Goal: Information Seeking & Learning: Learn about a topic

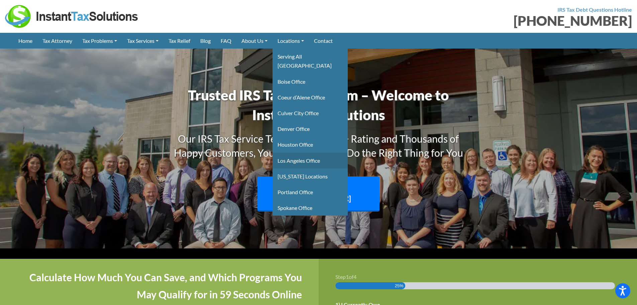
click at [314, 154] on link "Los Angeles Office" at bounding box center [310, 161] width 75 height 16
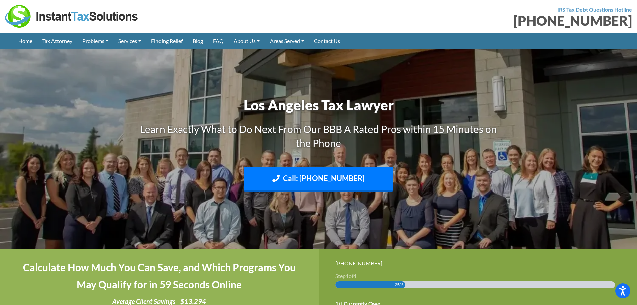
click at [21, 124] on img at bounding box center [318, 148] width 637 height 379
click at [96, 195] on img at bounding box center [318, 148] width 637 height 379
click at [0, 171] on img at bounding box center [318, 148] width 637 height 379
click at [72, 116] on img at bounding box center [318, 148] width 637 height 379
drag, startPoint x: 47, startPoint y: 108, endPoint x: 73, endPoint y: 82, distance: 36.9
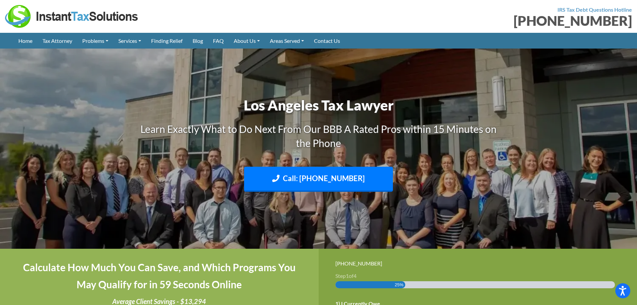
click at [48, 109] on img at bounding box center [318, 148] width 637 height 379
drag, startPoint x: 53, startPoint y: 82, endPoint x: 56, endPoint y: 77, distance: 5.9
click at [53, 82] on img at bounding box center [318, 148] width 637 height 379
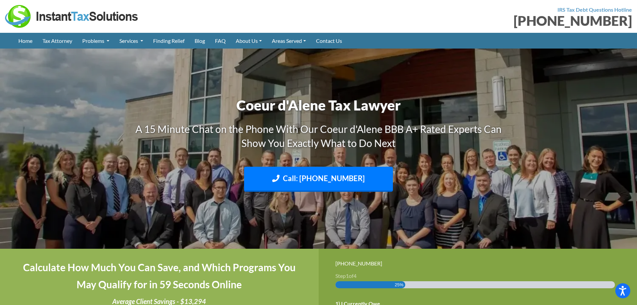
click at [77, 159] on img at bounding box center [318, 148] width 637 height 379
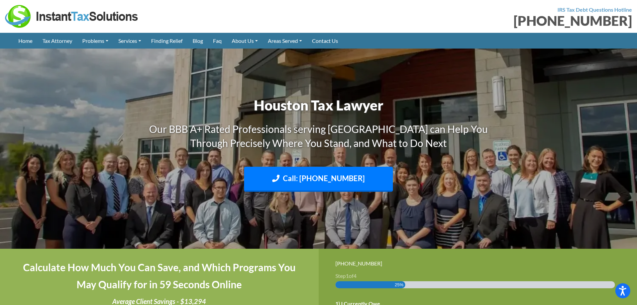
click at [128, 161] on div "Houston Tax Lawyer Our BBB A+ Rated Professionals serving Houston can Help You …" at bounding box center [318, 148] width 381 height 113
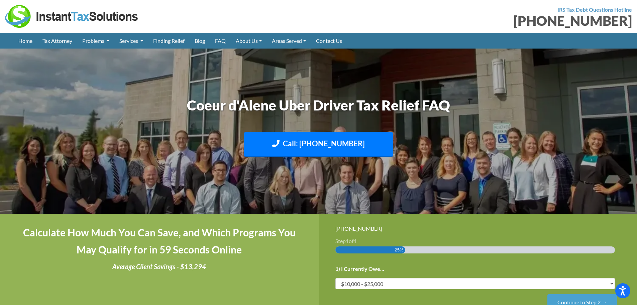
click at [49, 11] on img at bounding box center [72, 16] width 134 height 23
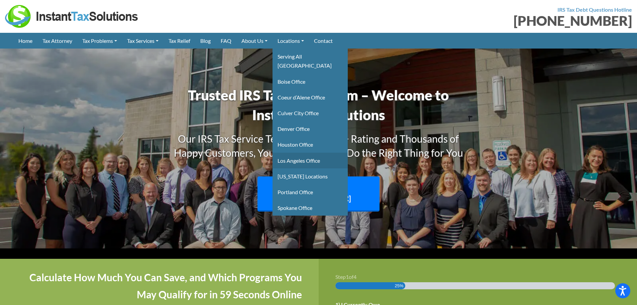
click at [301, 153] on link "Los Angeles Office" at bounding box center [310, 161] width 75 height 16
click at [304, 136] on link "Houston Office" at bounding box center [310, 144] width 75 height 16
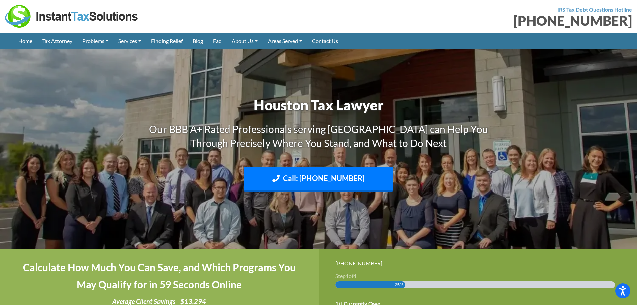
click at [46, 21] on img at bounding box center [72, 16] width 134 height 23
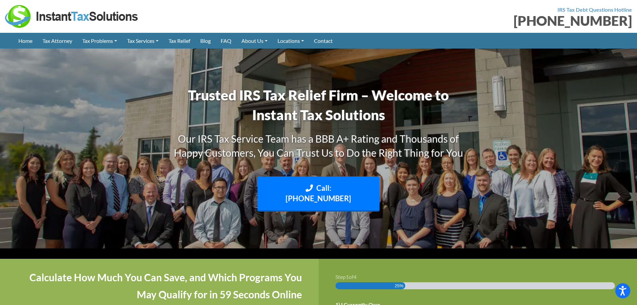
click at [39, 141] on img at bounding box center [318, 148] width 637 height 379
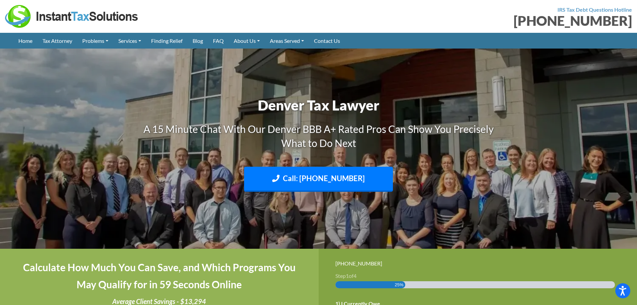
click at [51, 20] on img at bounding box center [72, 16] width 134 height 23
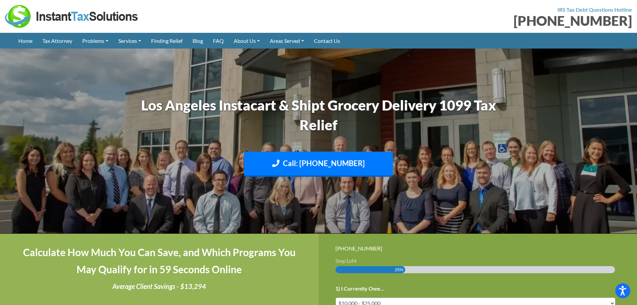
click at [585, 150] on img at bounding box center [318, 140] width 637 height 379
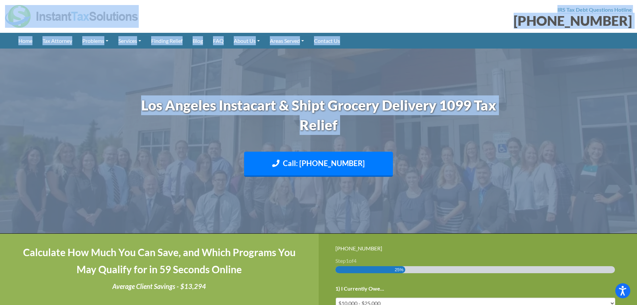
drag, startPoint x: 80, startPoint y: 28, endPoint x: 125, endPoint y: 170, distance: 148.2
click at [110, 136] on img at bounding box center [318, 140] width 637 height 379
click at [44, 94] on img at bounding box center [318, 140] width 637 height 379
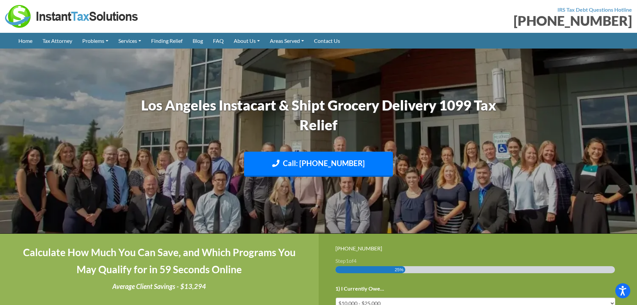
click at [52, 20] on img at bounding box center [72, 16] width 134 height 23
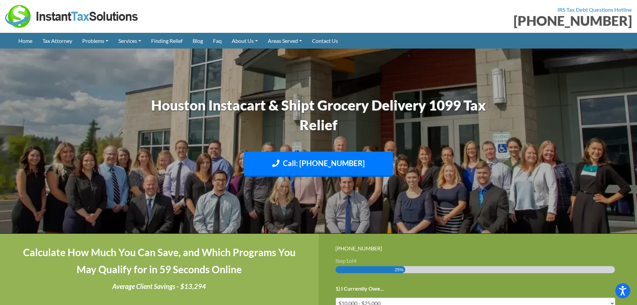
click at [9, 16] on img at bounding box center [72, 16] width 134 height 23
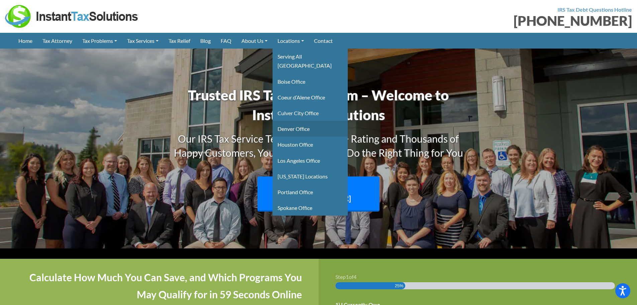
click at [295, 123] on link "Denver Office" at bounding box center [310, 129] width 75 height 16
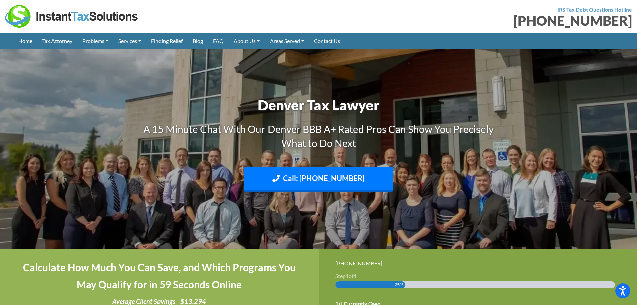
click at [25, 16] on img at bounding box center [72, 16] width 134 height 23
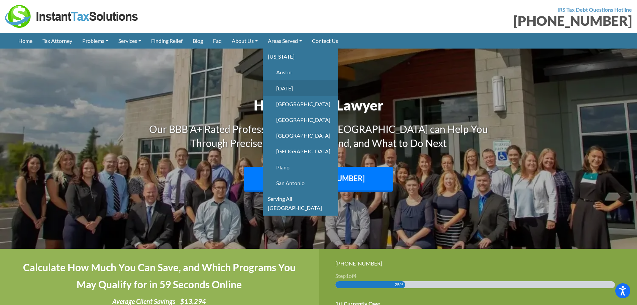
click at [295, 91] on link "Corpus Christi" at bounding box center [300, 88] width 75 height 16
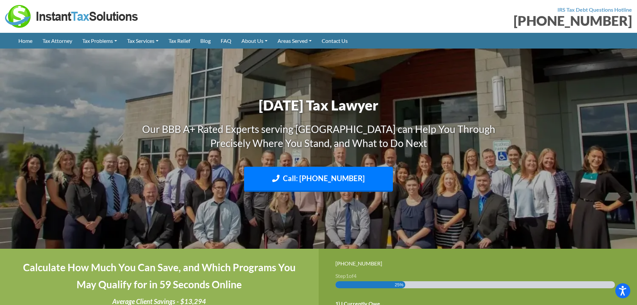
click at [65, 150] on img at bounding box center [318, 148] width 637 height 379
click at [67, 25] on img at bounding box center [72, 16] width 134 height 23
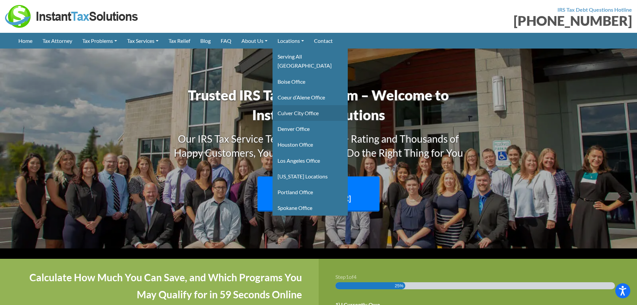
click at [308, 105] on link "Culver City Office" at bounding box center [310, 113] width 75 height 16
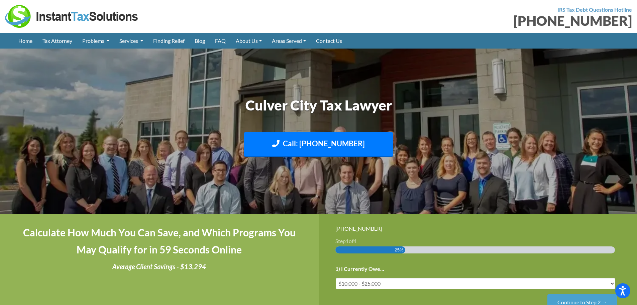
click at [0, 126] on img at bounding box center [318, 130] width 637 height 379
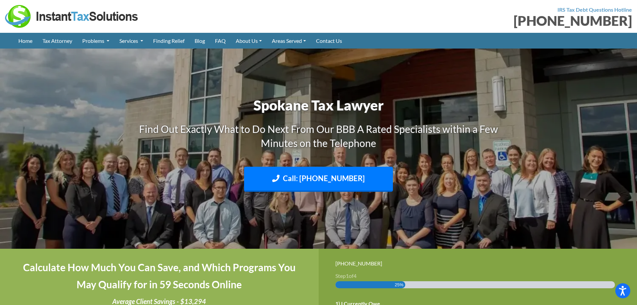
click at [57, 171] on img at bounding box center [318, 148] width 637 height 379
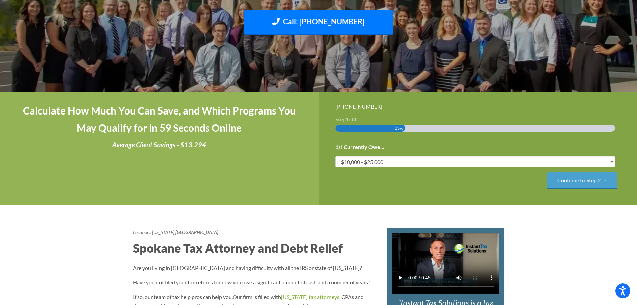
scroll to position [67, 0]
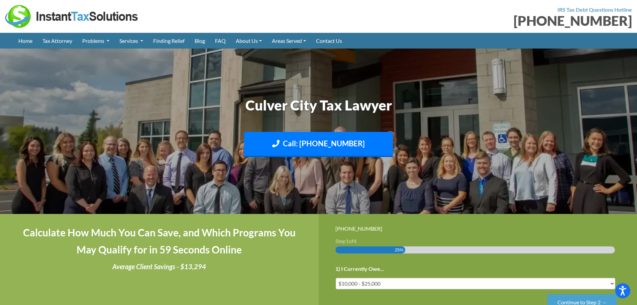
click at [56, 140] on img at bounding box center [318, 130] width 637 height 379
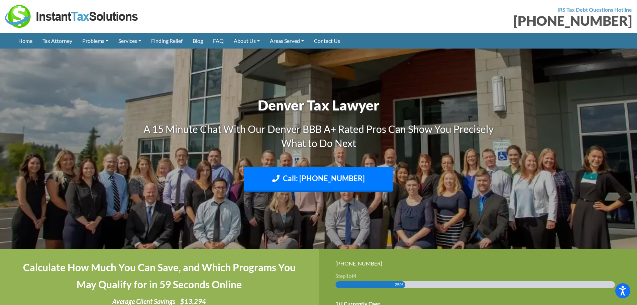
drag, startPoint x: 66, startPoint y: 117, endPoint x: 68, endPoint y: 127, distance: 10.6
click at [66, 117] on img at bounding box center [318, 148] width 637 height 379
click at [71, 146] on img at bounding box center [318, 148] width 637 height 379
click at [50, 146] on img at bounding box center [318, 148] width 637 height 379
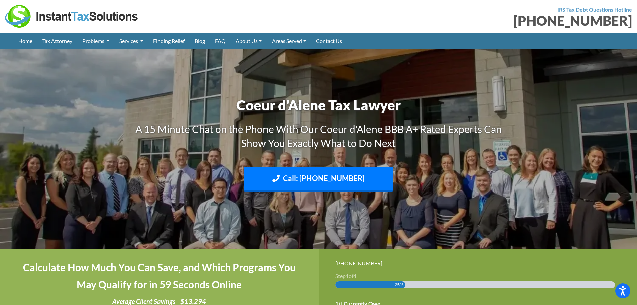
click at [57, 167] on img at bounding box center [318, 148] width 637 height 379
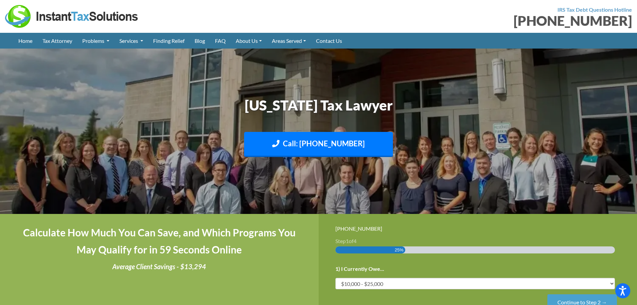
click at [89, 127] on img at bounding box center [318, 130] width 637 height 379
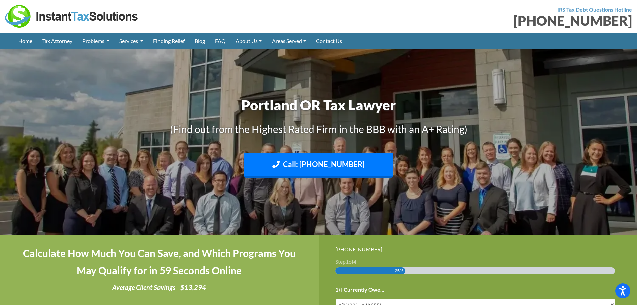
click at [64, 154] on img at bounding box center [318, 141] width 637 height 379
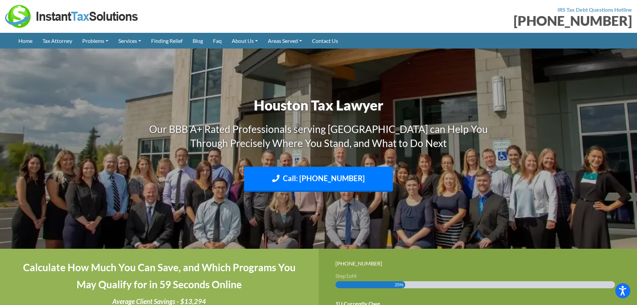
drag, startPoint x: 31, startPoint y: 172, endPoint x: 34, endPoint y: 170, distance: 3.8
click at [31, 172] on img at bounding box center [318, 148] width 637 height 379
